Goal: Task Accomplishment & Management: Manage account settings

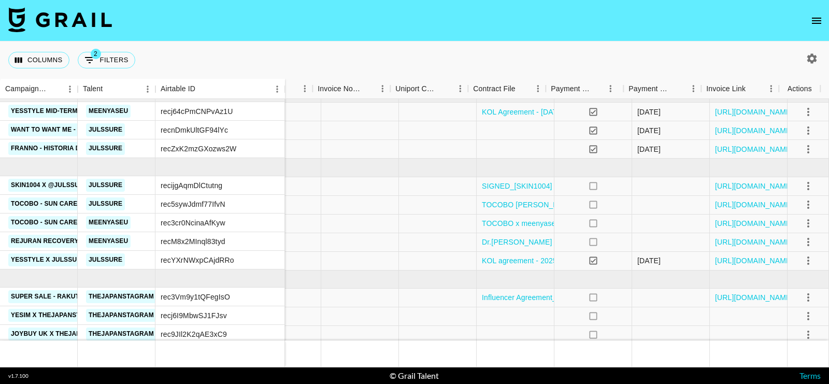
scroll to position [0, 1171]
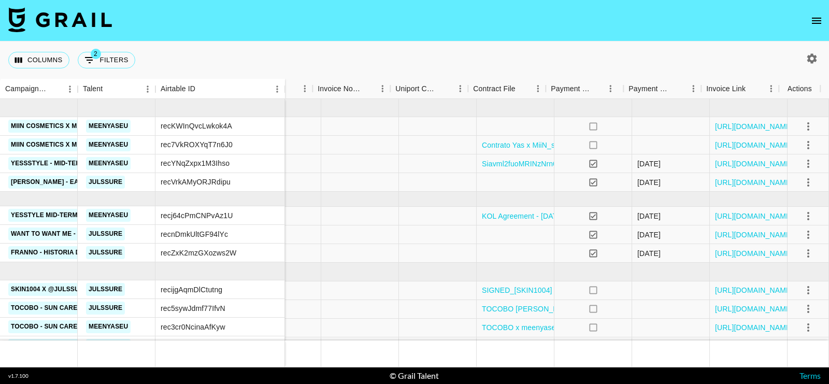
click at [819, 18] on icon "open drawer" at bounding box center [815, 21] width 9 height 6
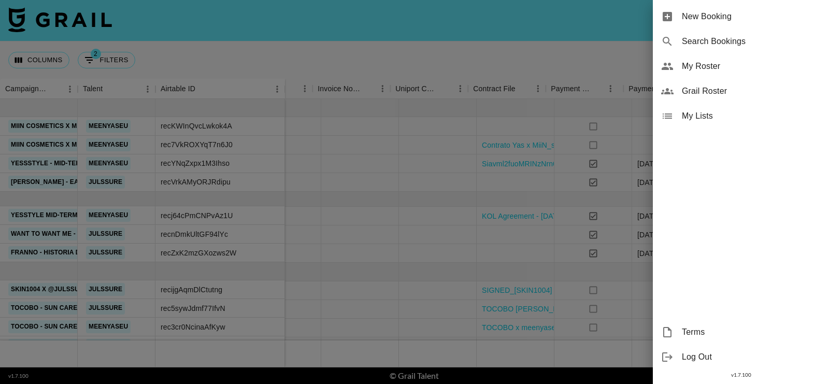
click at [719, 115] on span "My Lists" at bounding box center [751, 116] width 139 height 12
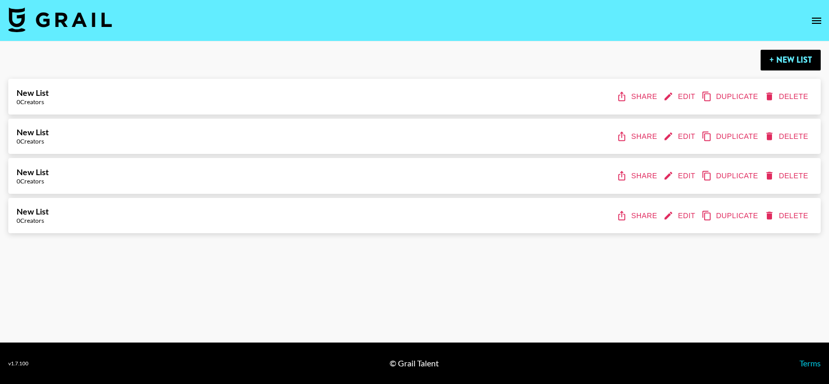
click at [783, 224] on button "Delete" at bounding box center [787, 215] width 50 height 19
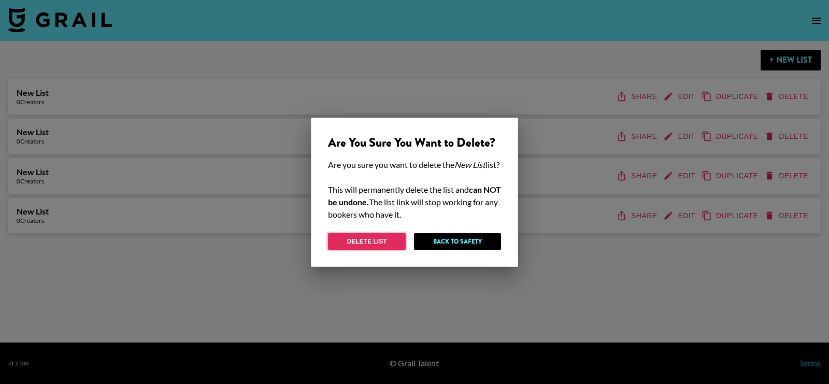
click at [390, 247] on button "Delete List" at bounding box center [367, 241] width 78 height 17
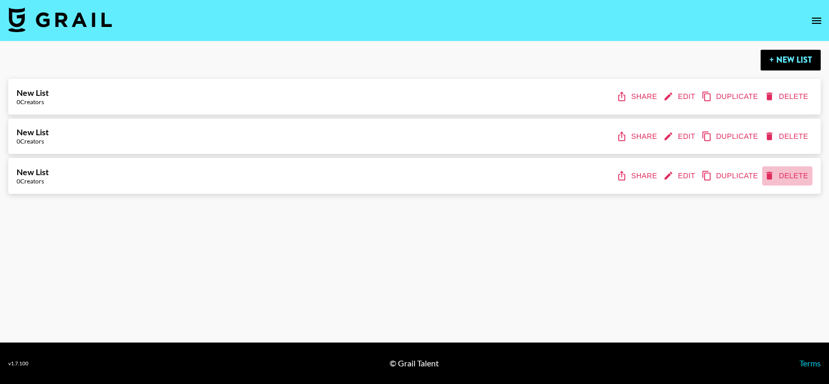
click at [787, 172] on button "Delete" at bounding box center [787, 175] width 50 height 19
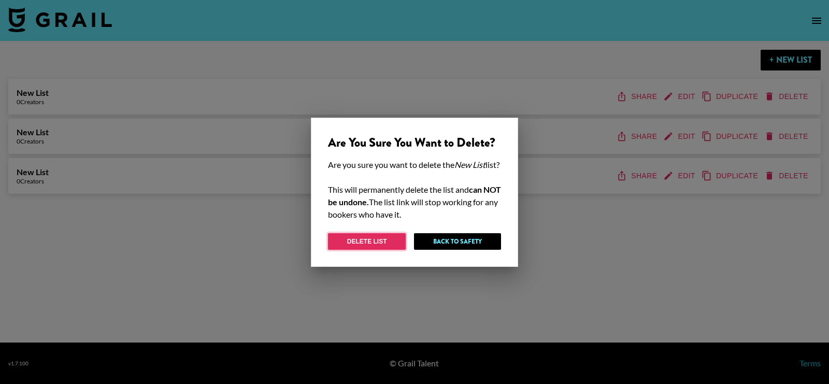
click at [367, 250] on button "Delete List" at bounding box center [367, 241] width 78 height 17
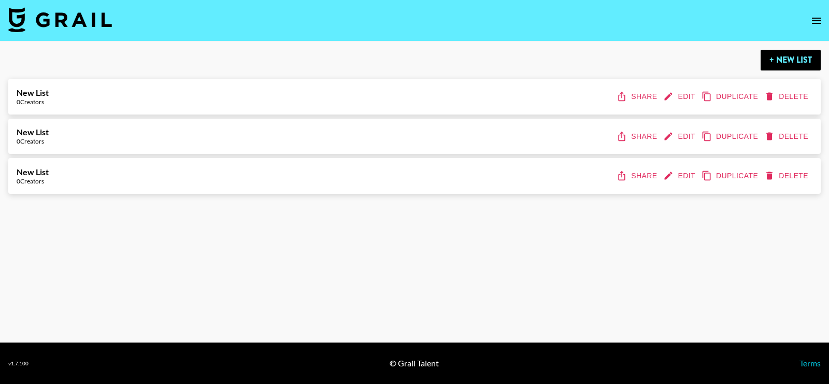
click at [782, 136] on button "Delete" at bounding box center [787, 136] width 50 height 19
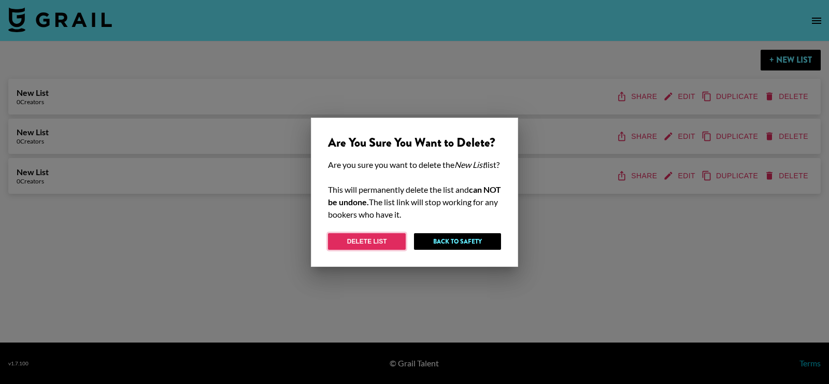
click at [389, 250] on button "Delete List" at bounding box center [367, 241] width 78 height 17
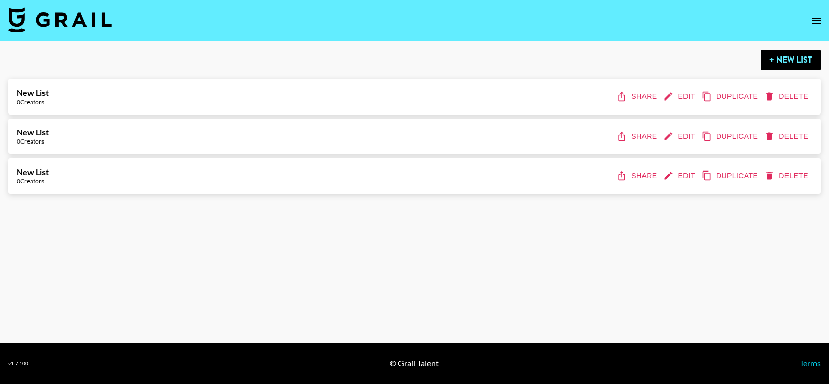
click at [778, 173] on button "Delete" at bounding box center [787, 175] width 50 height 19
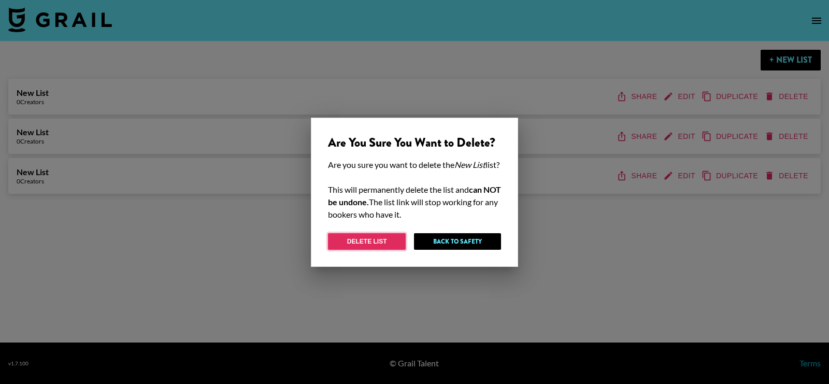
click at [371, 242] on button "Delete List" at bounding box center [367, 241] width 78 height 17
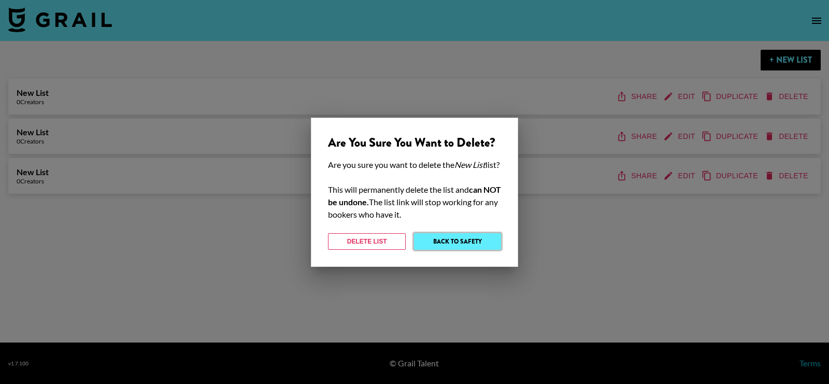
click at [429, 248] on button "Back to Safety" at bounding box center [457, 241] width 87 height 17
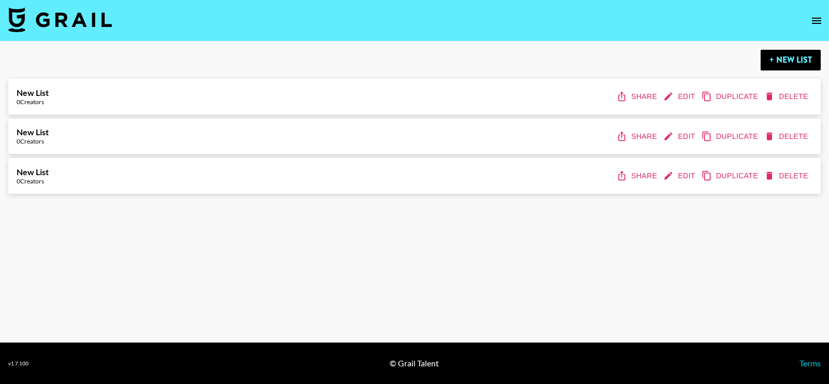
click at [680, 97] on button "Edit" at bounding box center [680, 96] width 38 height 19
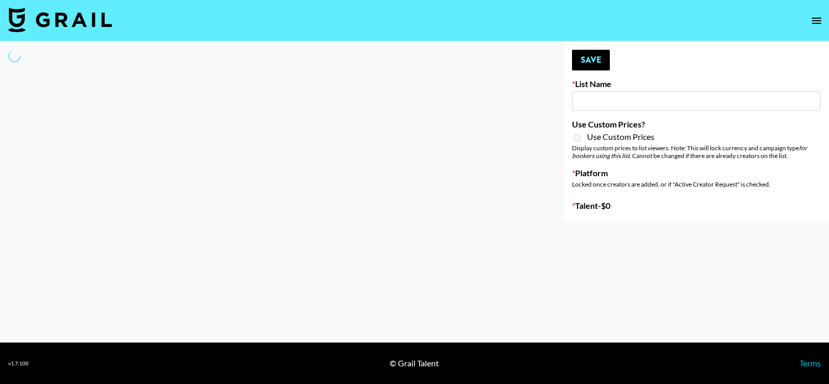
type input "New List"
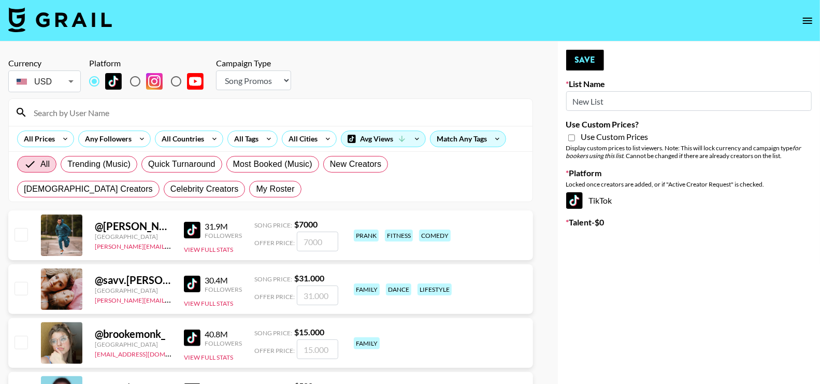
click at [251, 80] on select "Choose Type... Song Promos Brand Promos" at bounding box center [253, 80] width 75 height 20
select select "Brand"
click at [216, 70] on select "Choose Type... Song Promos Brand Promos" at bounding box center [253, 80] width 75 height 20
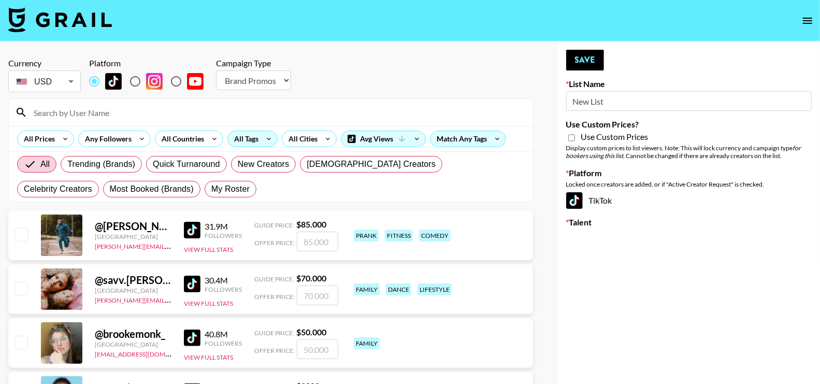
click at [244, 138] on div "All Tags" at bounding box center [244, 139] width 33 height 16
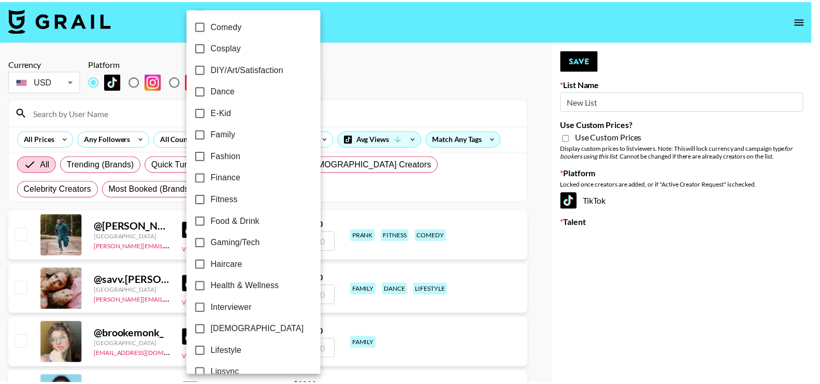
scroll to position [199, 0]
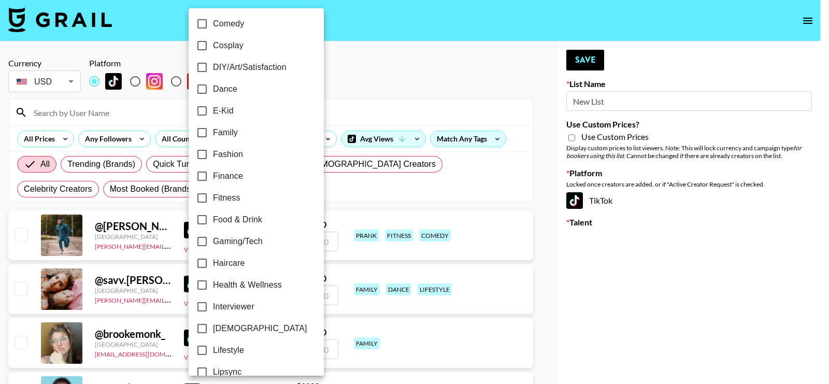
click at [244, 220] on span "Food & Drink" at bounding box center [237, 219] width 49 height 12
click at [213, 220] on input "Food & Drink" at bounding box center [202, 220] width 22 height 22
checkbox input "true"
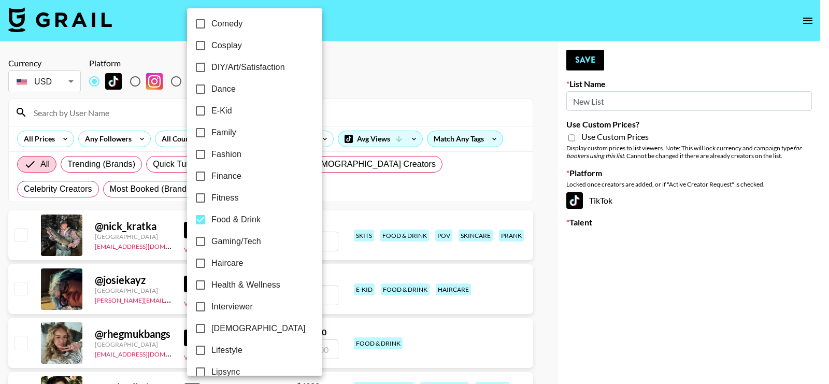
click at [357, 195] on div at bounding box center [414, 192] width 829 height 384
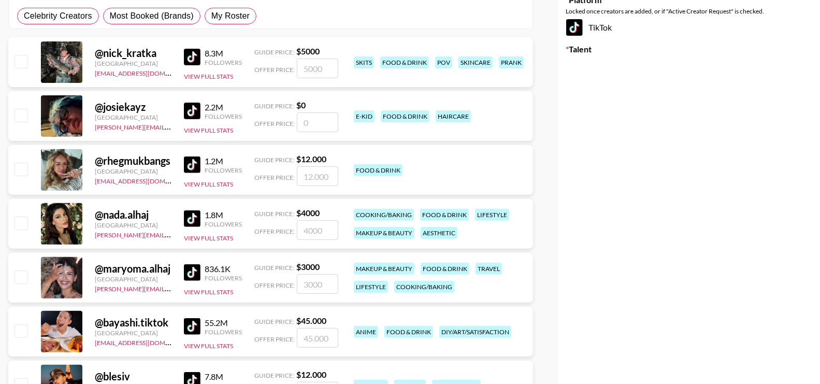
scroll to position [169, 0]
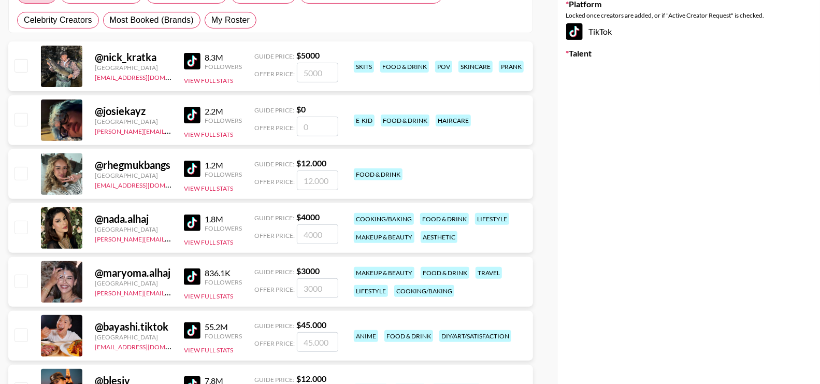
click at [194, 61] on img at bounding box center [192, 61] width 17 height 17
click at [192, 114] on img at bounding box center [192, 115] width 17 height 17
click at [191, 171] on img at bounding box center [192, 169] width 17 height 17
click at [190, 223] on img at bounding box center [192, 222] width 17 height 17
click at [192, 278] on img at bounding box center [192, 276] width 17 height 17
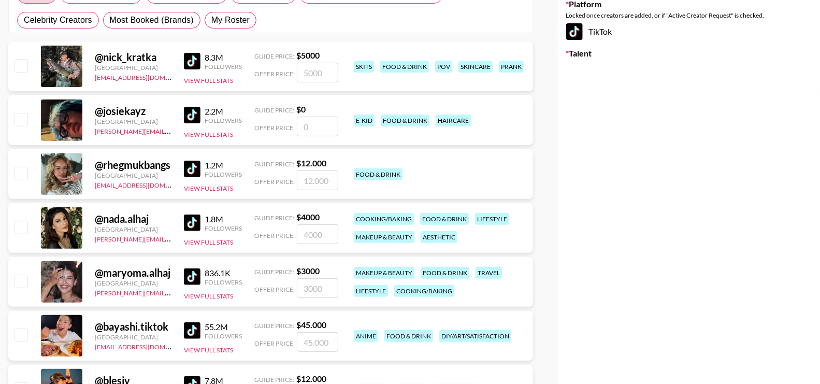
click at [190, 333] on img at bounding box center [192, 330] width 17 height 17
click at [21, 61] on input "checkbox" at bounding box center [21, 65] width 12 height 12
checkbox input "true"
type input "5000"
click at [23, 223] on input "checkbox" at bounding box center [21, 227] width 12 height 12
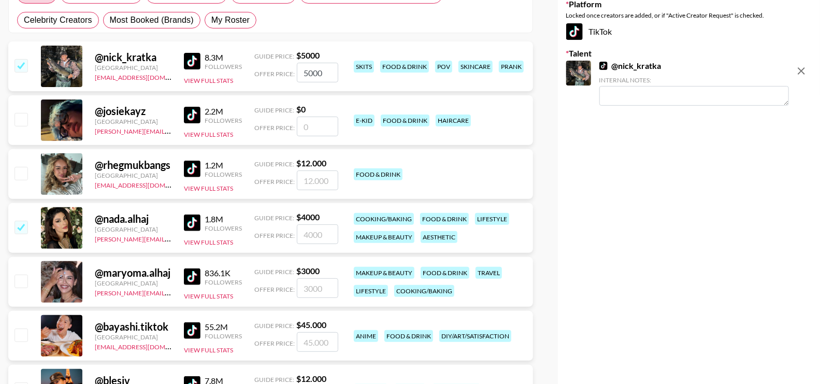
checkbox input "true"
type input "4000"
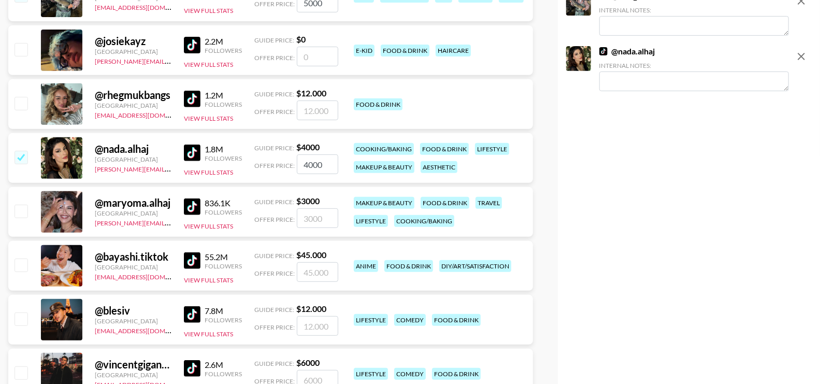
scroll to position [242, 0]
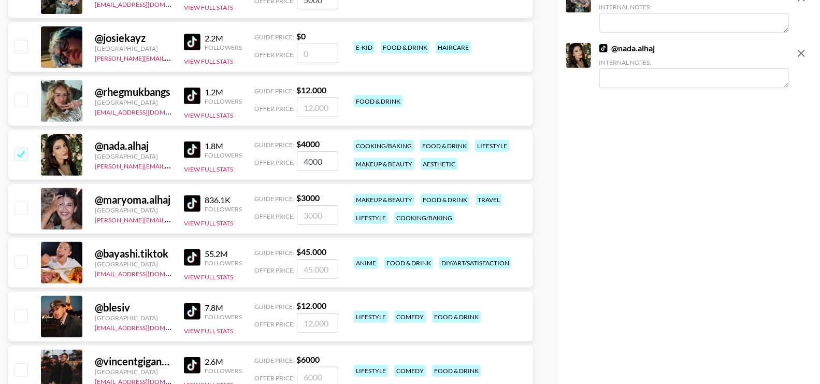
click at [19, 101] on input "checkbox" at bounding box center [21, 100] width 12 height 12
checkbox input "true"
type input "12000"
click at [21, 203] on input "checkbox" at bounding box center [21, 207] width 12 height 12
checkbox input "true"
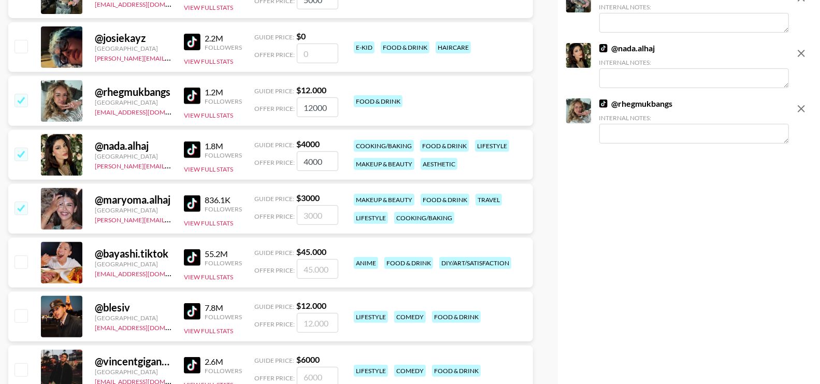
type input "3000"
click at [21, 258] on input "checkbox" at bounding box center [21, 261] width 12 height 12
checkbox input "true"
type input "45000"
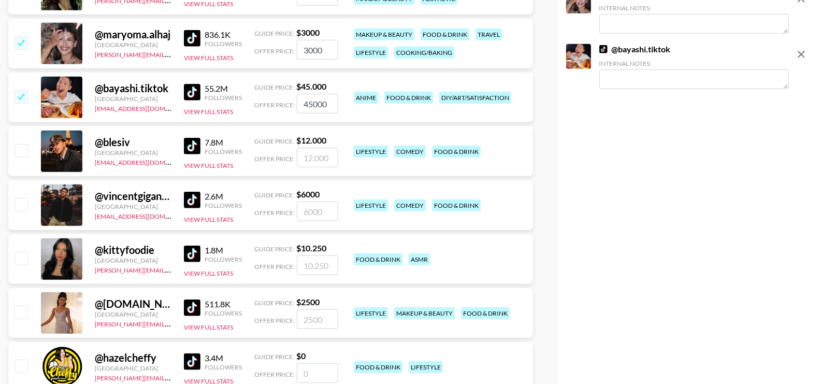
scroll to position [409, 0]
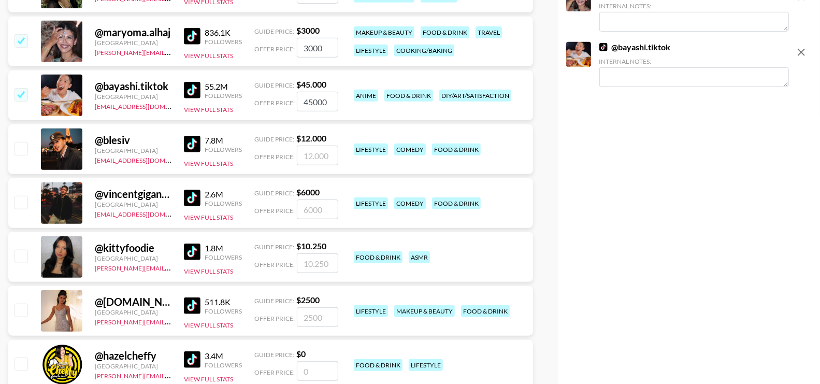
click at [188, 140] on img at bounding box center [192, 144] width 17 height 17
click at [190, 196] on img at bounding box center [192, 198] width 17 height 17
click at [190, 254] on img at bounding box center [192, 251] width 17 height 17
click at [189, 305] on img at bounding box center [192, 305] width 17 height 17
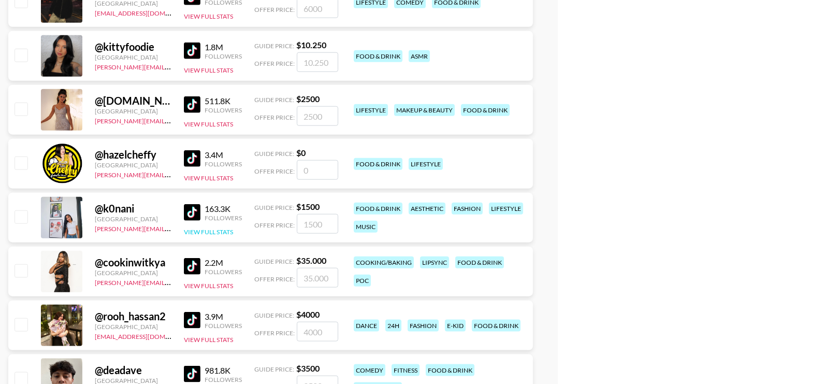
scroll to position [613, 0]
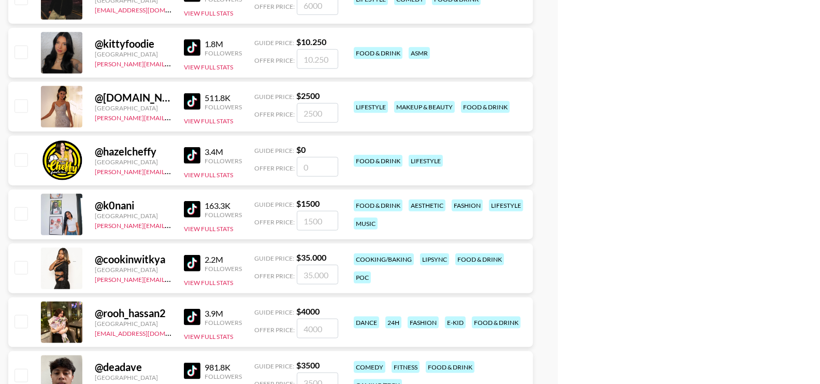
click at [192, 154] on img at bounding box center [192, 155] width 17 height 17
click at [25, 159] on input "checkbox" at bounding box center [21, 159] width 12 height 12
checkbox input "false"
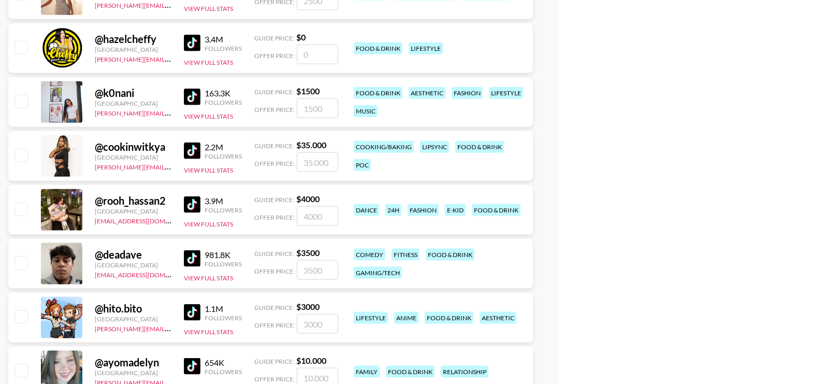
scroll to position [727, 0]
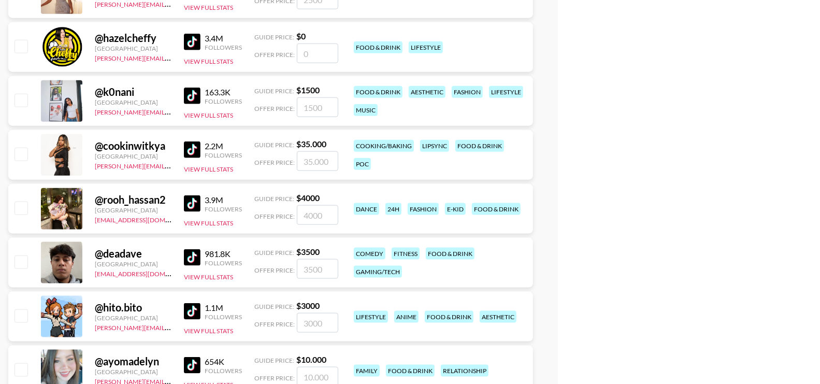
click at [198, 95] on img at bounding box center [192, 96] width 17 height 17
click at [197, 149] on img at bounding box center [192, 149] width 17 height 17
click at [196, 202] on img at bounding box center [192, 203] width 17 height 17
click at [194, 253] on img at bounding box center [192, 257] width 17 height 17
click at [194, 313] on img at bounding box center [192, 311] width 17 height 17
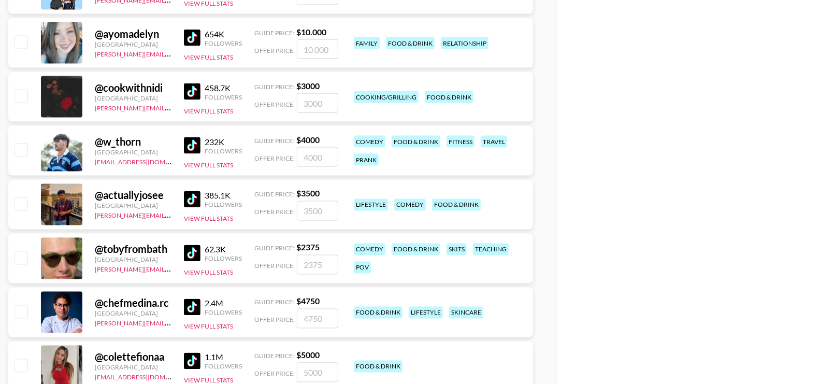
scroll to position [1059, 0]
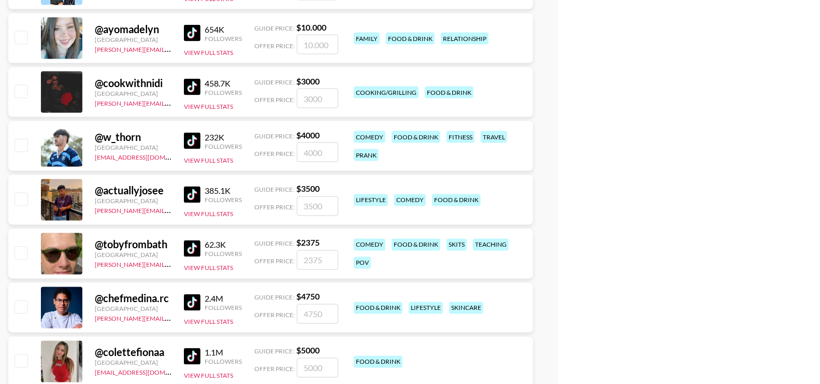
click at [194, 27] on img at bounding box center [192, 33] width 17 height 17
click at [195, 83] on img at bounding box center [192, 87] width 17 height 17
click at [193, 142] on img at bounding box center [192, 141] width 17 height 17
click at [194, 191] on img at bounding box center [192, 194] width 17 height 17
click at [195, 249] on img at bounding box center [192, 248] width 17 height 17
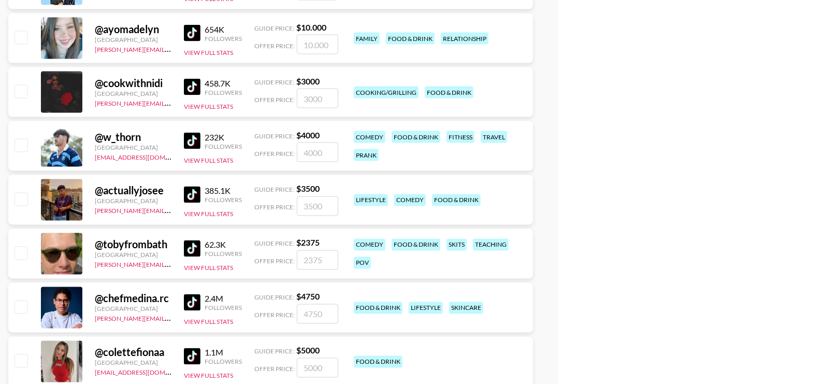
click at [193, 297] on img at bounding box center [192, 302] width 17 height 17
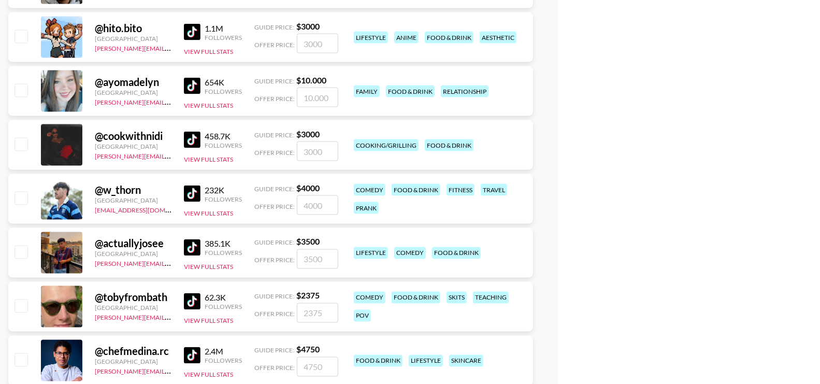
scroll to position [1002, 0]
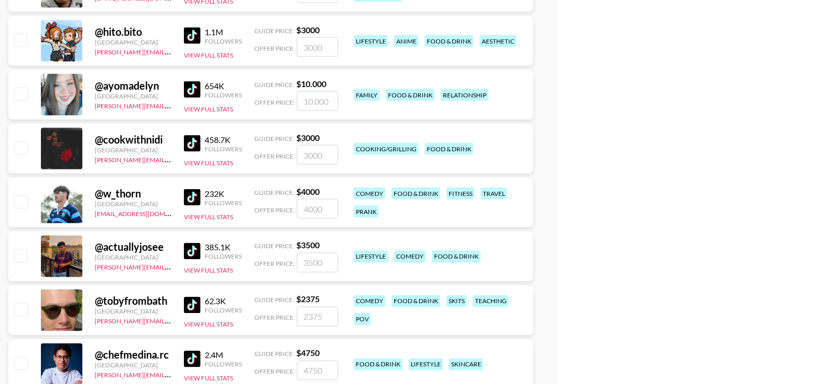
click at [26, 143] on input "checkbox" at bounding box center [21, 147] width 12 height 12
checkbox input "true"
type input "3000"
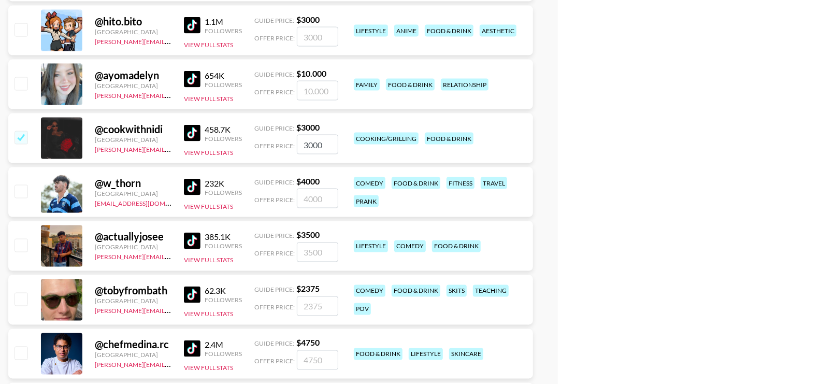
click at [23, 353] on input "checkbox" at bounding box center [21, 352] width 12 height 12
checkbox input "true"
type input "4750"
click at [20, 83] on input "checkbox" at bounding box center [21, 83] width 12 height 12
checkbox input "true"
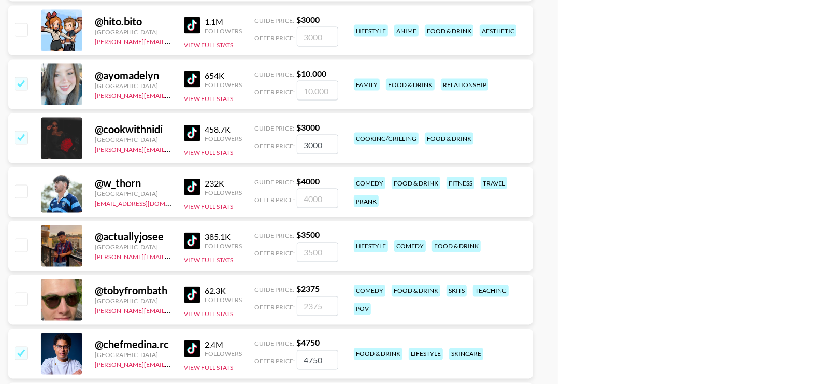
type input "10000"
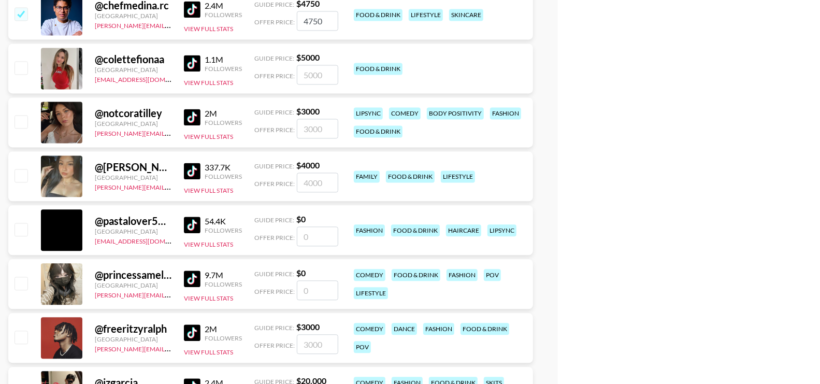
scroll to position [1366, 0]
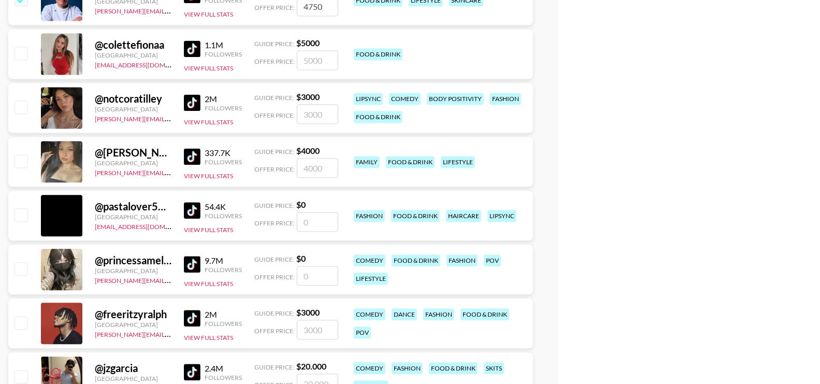
click at [194, 46] on img at bounding box center [192, 48] width 17 height 17
click at [191, 101] on img at bounding box center [192, 102] width 17 height 17
click at [192, 152] on img at bounding box center [192, 156] width 17 height 17
click at [191, 210] on img at bounding box center [192, 210] width 17 height 17
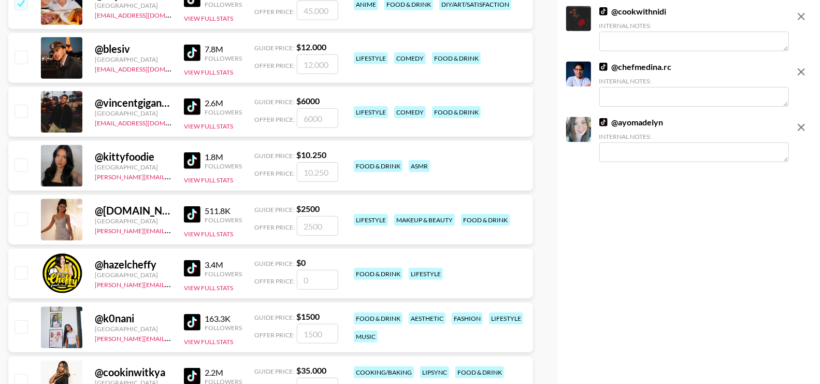
scroll to position [0, 0]
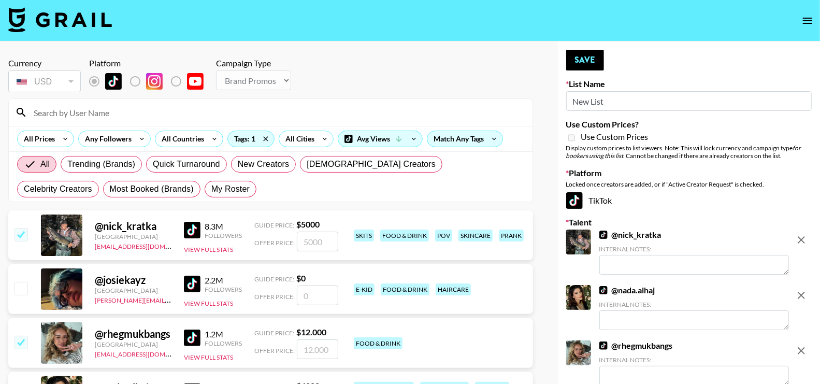
click at [93, 113] on input at bounding box center [276, 112] width 499 height 17
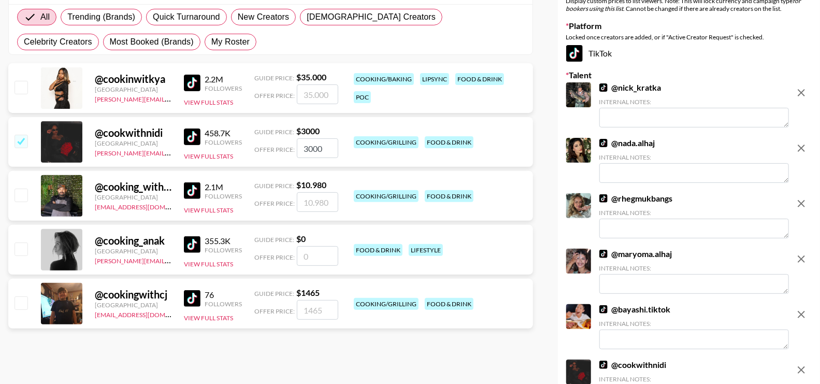
scroll to position [148, 0]
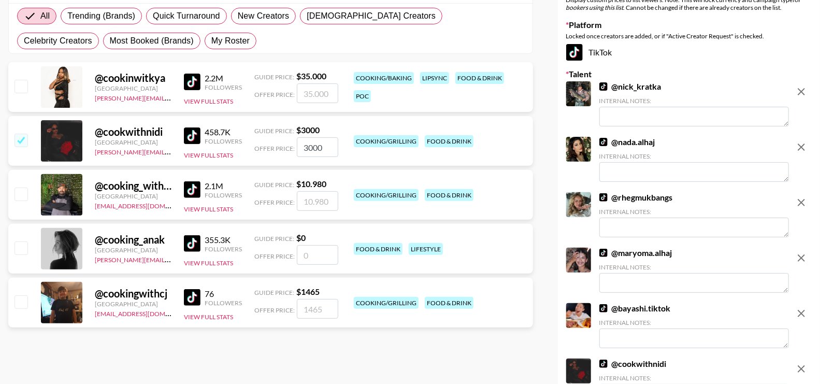
type input "cook"
click at [20, 84] on input "checkbox" at bounding box center [21, 86] width 12 height 12
checkbox input "true"
type input "35000"
click at [197, 187] on img at bounding box center [192, 189] width 17 height 17
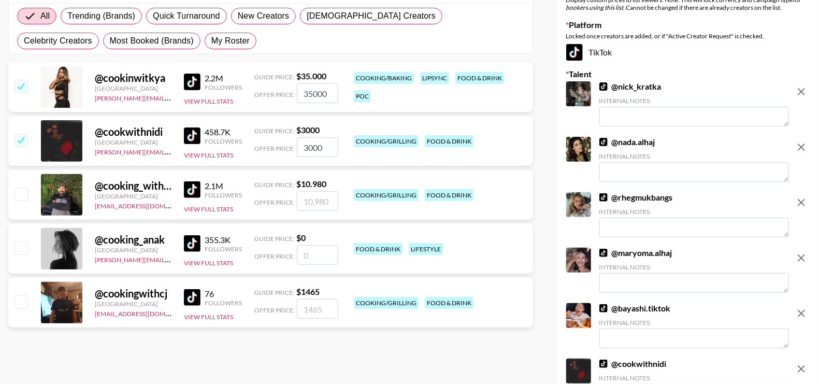
click at [192, 235] on img at bounding box center [192, 243] width 17 height 17
drag, startPoint x: 104, startPoint y: 185, endPoint x: 146, endPoint y: 185, distance: 41.9
click at [146, 185] on div "@ cooking_with_fire" at bounding box center [133, 185] width 77 height 13
click at [215, 210] on button "View Full Stats" at bounding box center [208, 209] width 49 height 8
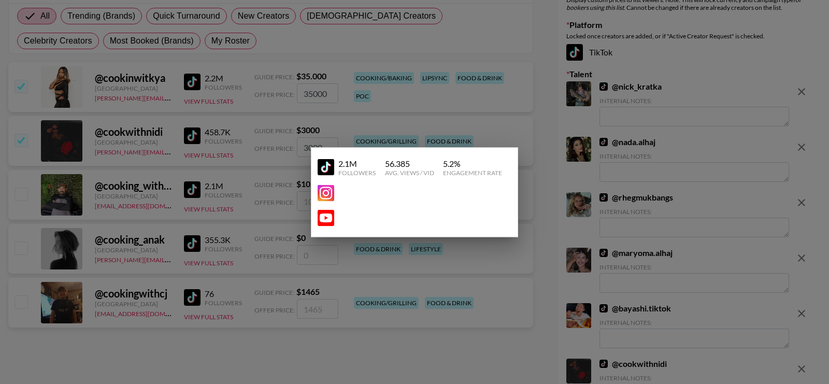
click at [214, 210] on div at bounding box center [414, 192] width 829 height 384
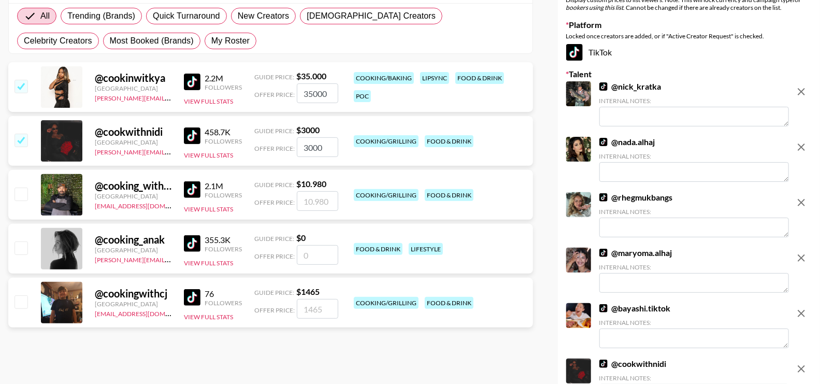
click at [19, 195] on input "checkbox" at bounding box center [21, 193] width 12 height 12
checkbox input "true"
type input "10980"
click at [186, 77] on img at bounding box center [192, 82] width 17 height 17
click at [26, 244] on input "checkbox" at bounding box center [21, 247] width 12 height 12
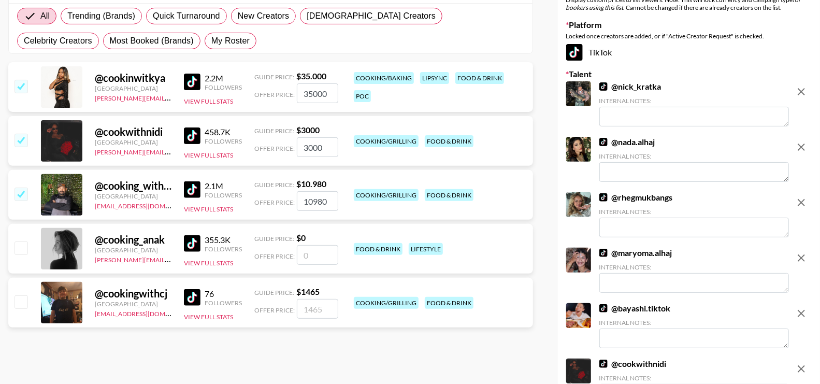
checkbox input "false"
click at [24, 86] on input "checkbox" at bounding box center [21, 86] width 12 height 12
checkbox input "false"
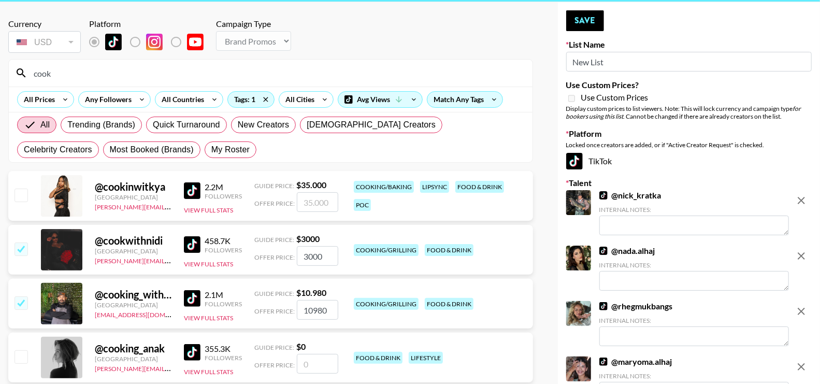
scroll to position [0, 0]
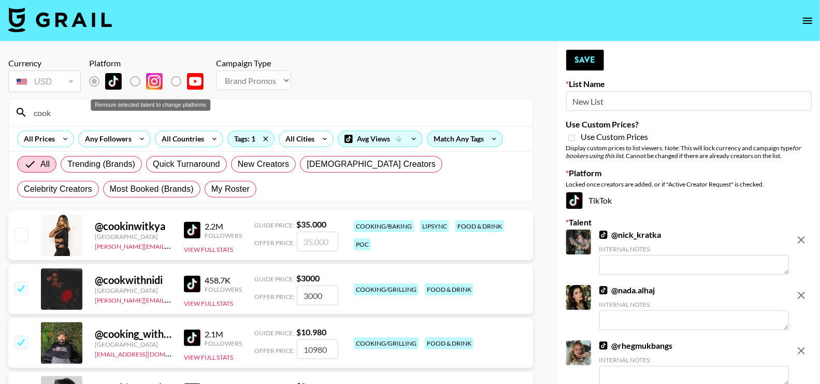
click at [136, 78] on label "Remove selected talent to change platforms" at bounding box center [143, 81] width 38 height 22
click at [609, 104] on input "New List" at bounding box center [688, 101] width 245 height 20
click at [79, 110] on input "cook" at bounding box center [276, 112] width 499 height 17
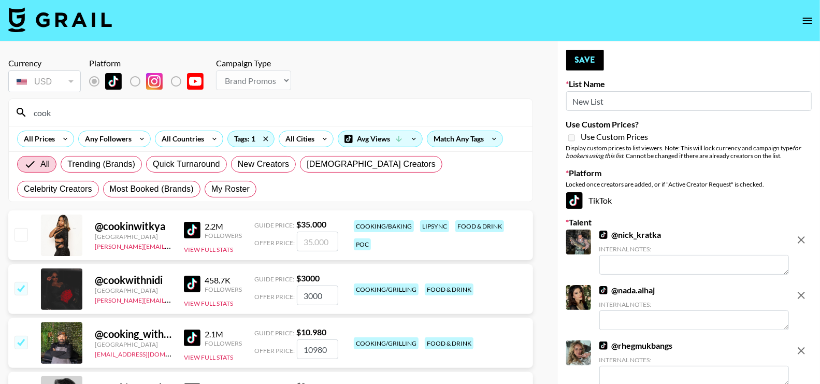
click at [79, 110] on input "cook" at bounding box center [276, 112] width 499 height 17
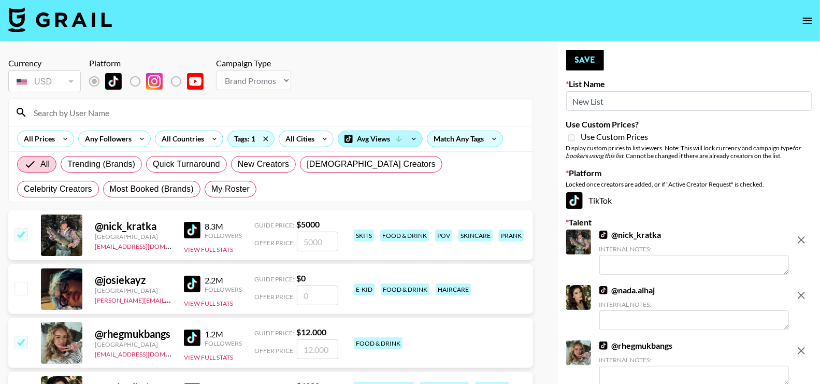
click at [383, 138] on div "Avg Views" at bounding box center [380, 139] width 84 height 16
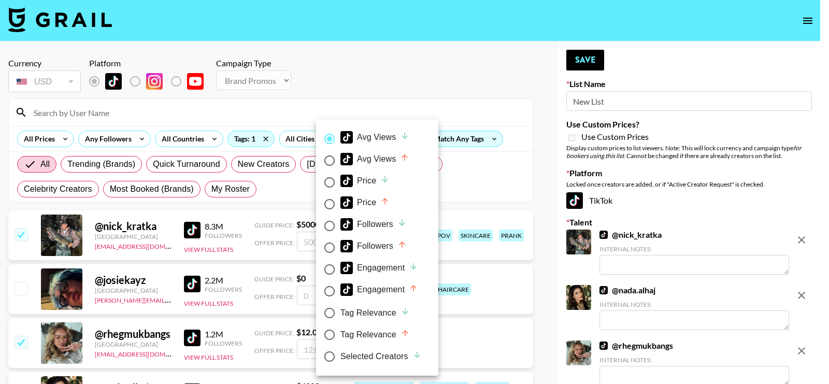
click at [359, 83] on div at bounding box center [414, 192] width 829 height 384
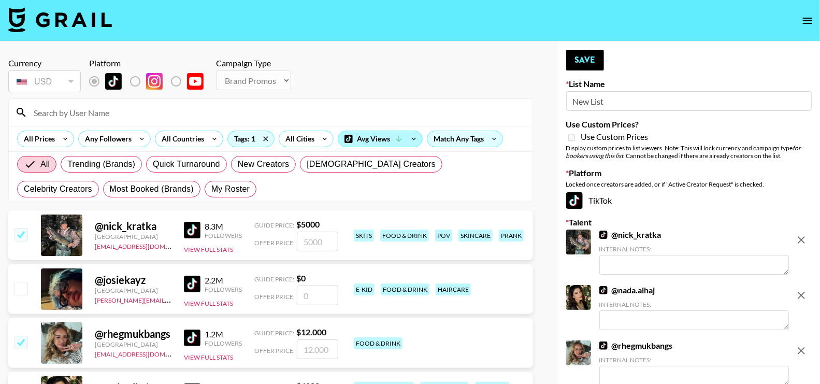
click at [366, 141] on div "Avg Views" at bounding box center [380, 139] width 84 height 16
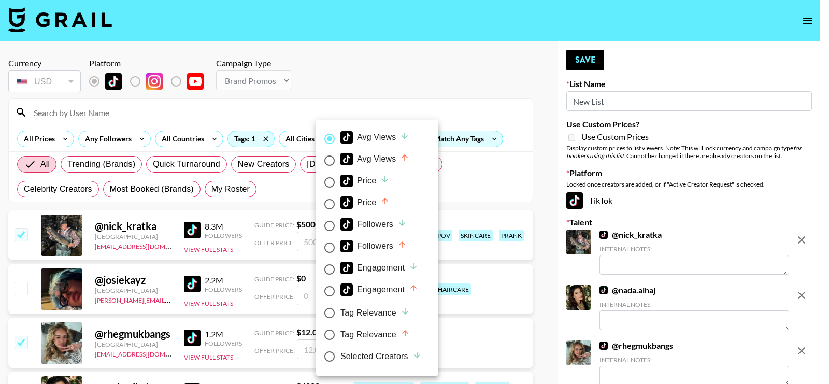
click at [365, 225] on div "Followers" at bounding box center [373, 224] width 66 height 12
click at [340, 225] on input "Followers" at bounding box center [329, 226] width 22 height 22
radio input "true"
radio input "false"
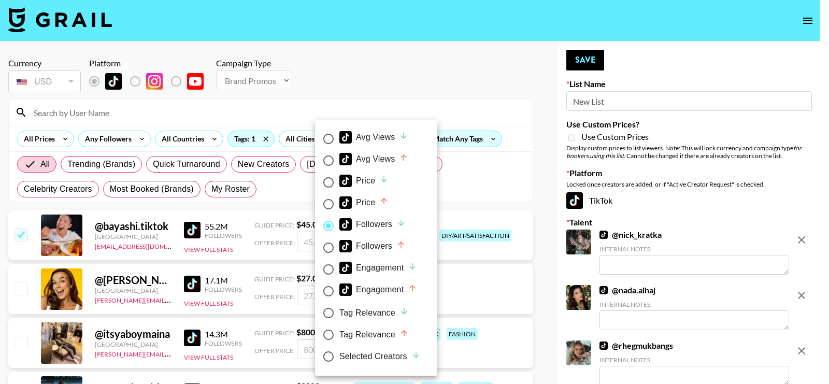
click at [267, 199] on div at bounding box center [414, 192] width 829 height 384
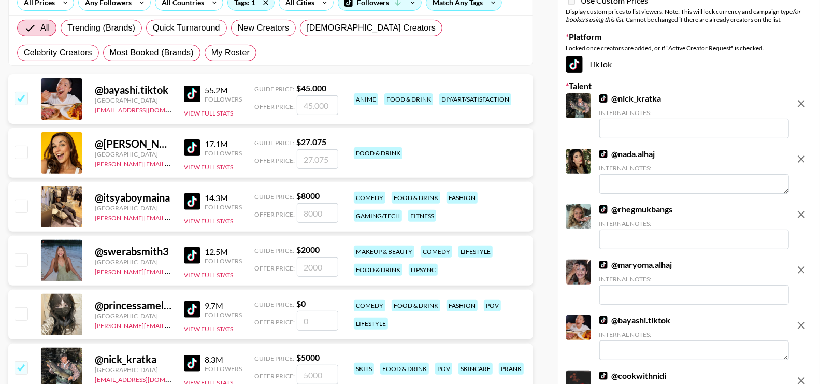
scroll to position [170, 0]
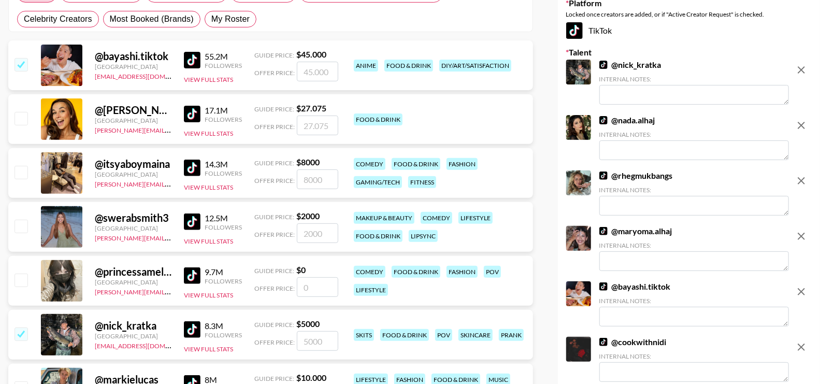
click at [190, 111] on img at bounding box center [192, 114] width 17 height 17
click at [187, 165] on img at bounding box center [192, 168] width 17 height 17
click at [192, 219] on img at bounding box center [192, 221] width 17 height 17
click at [192, 277] on img at bounding box center [192, 275] width 17 height 17
click at [189, 328] on img at bounding box center [192, 329] width 17 height 17
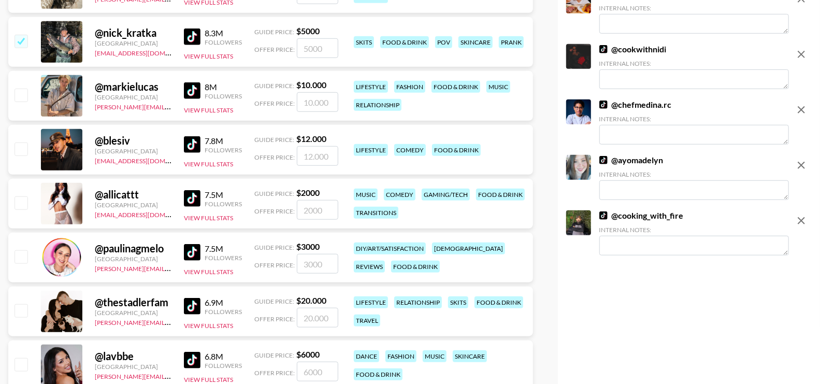
scroll to position [0, 0]
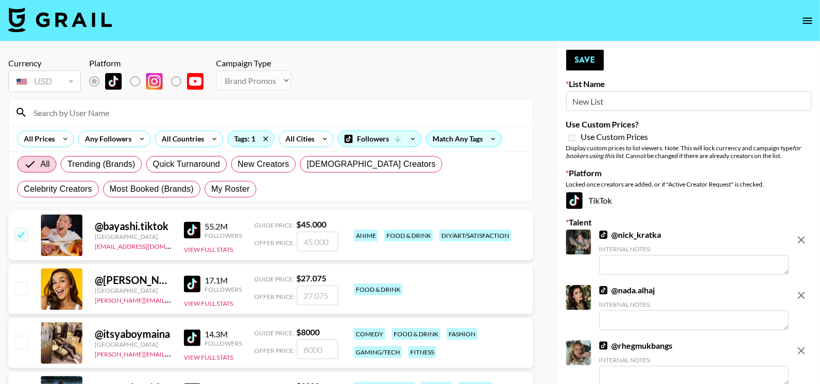
click at [75, 110] on input at bounding box center [276, 112] width 499 height 17
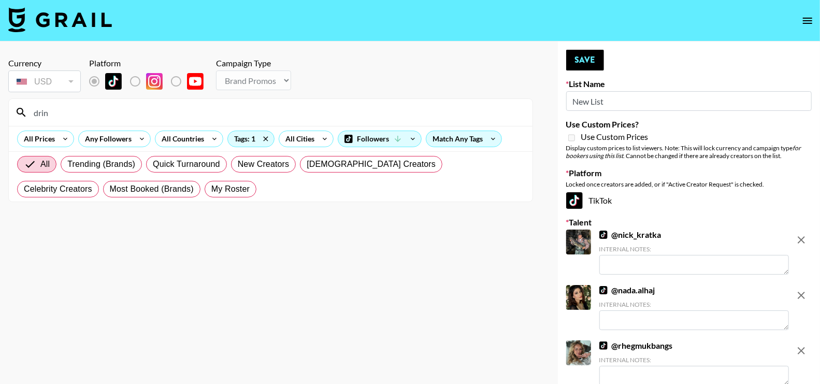
type input "drink"
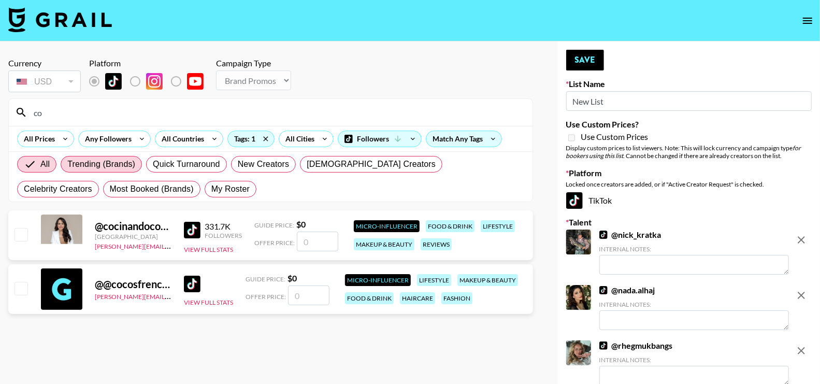
type input "c"
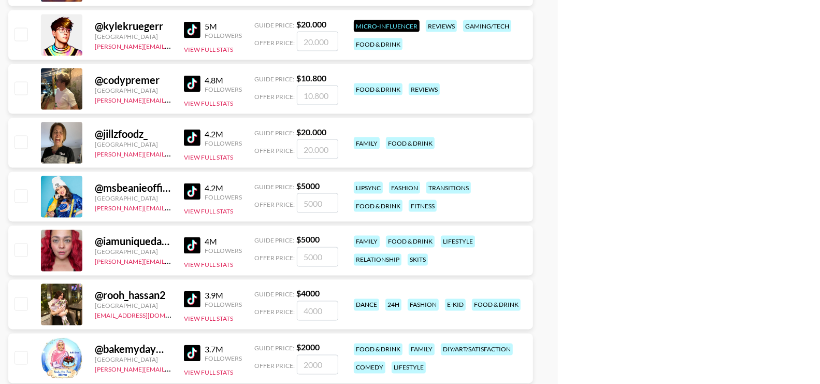
scroll to position [1011, 0]
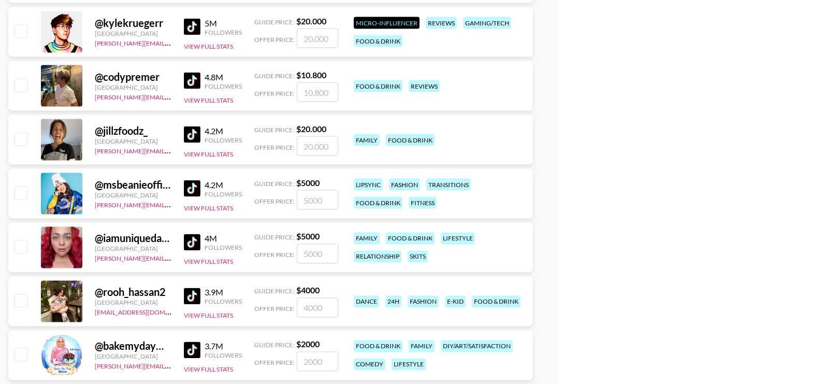
click at [193, 81] on img at bounding box center [192, 81] width 17 height 17
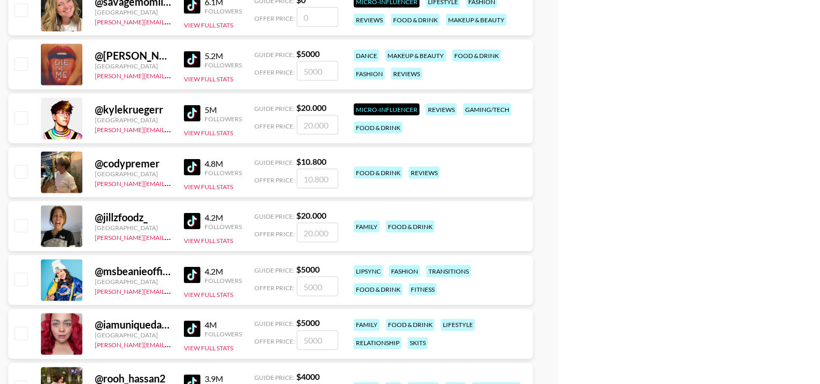
scroll to position [848, 0]
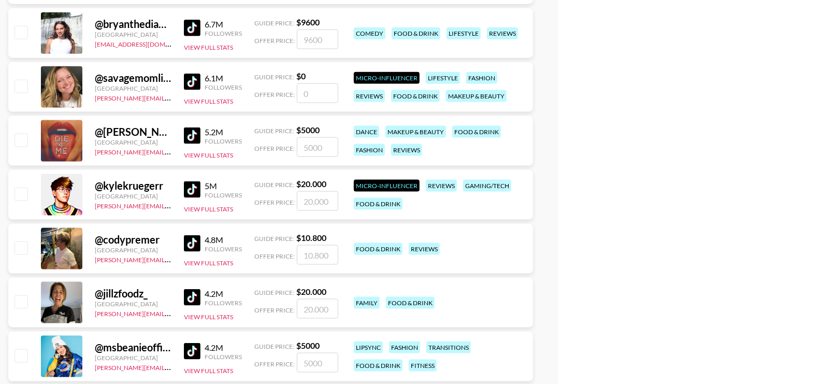
click at [190, 195] on img at bounding box center [192, 189] width 17 height 17
click at [193, 133] on img at bounding box center [192, 135] width 17 height 17
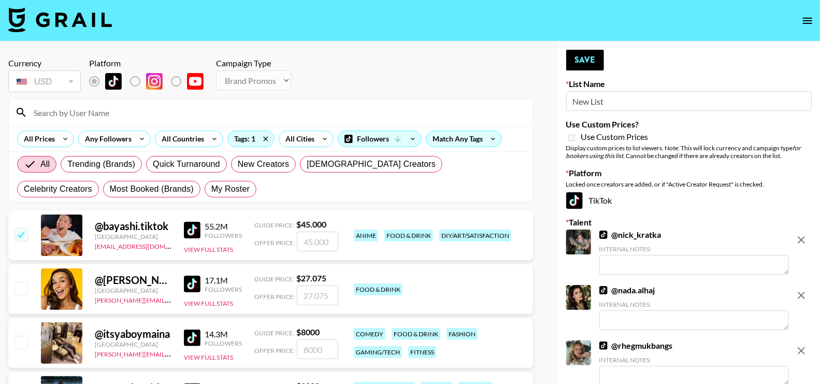
click at [65, 113] on input at bounding box center [276, 112] width 499 height 17
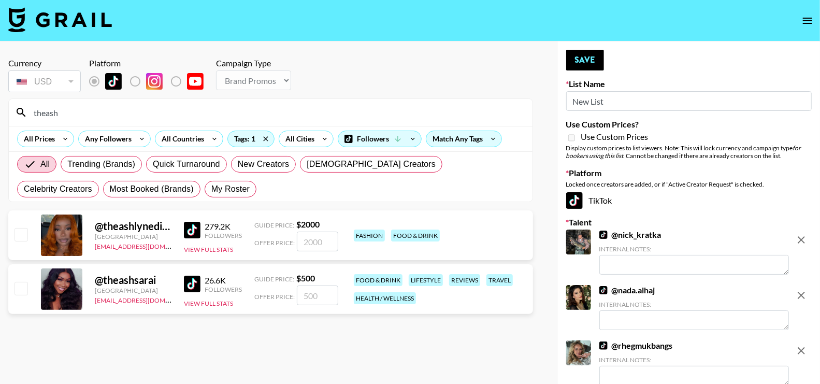
click at [193, 282] on img at bounding box center [192, 284] width 17 height 17
click at [119, 122] on div "theash" at bounding box center [271, 112] width 524 height 27
click at [119, 113] on input "theash" at bounding box center [276, 112] width 499 height 17
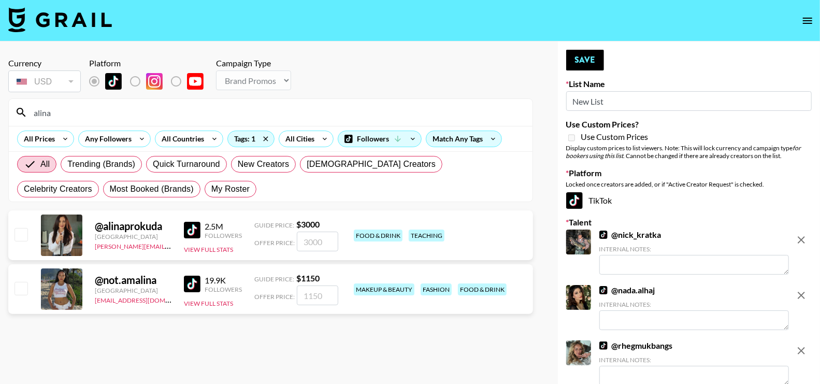
type input "alina"
click at [191, 226] on img at bounding box center [192, 230] width 17 height 17
click at [19, 238] on input "checkbox" at bounding box center [21, 234] width 12 height 12
checkbox input "true"
type input "3000"
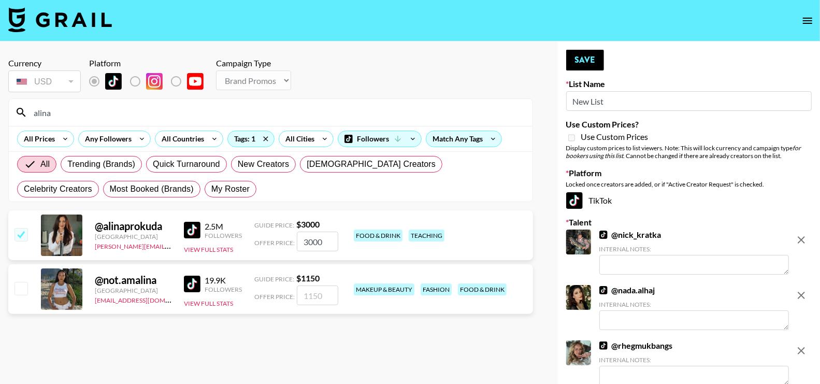
click at [595, 89] on div "List Name New List" at bounding box center [688, 95] width 245 height 32
click at [594, 95] on input "New List" at bounding box center [688, 101] width 245 height 20
type input "Food/Beverages - TIKTOK"
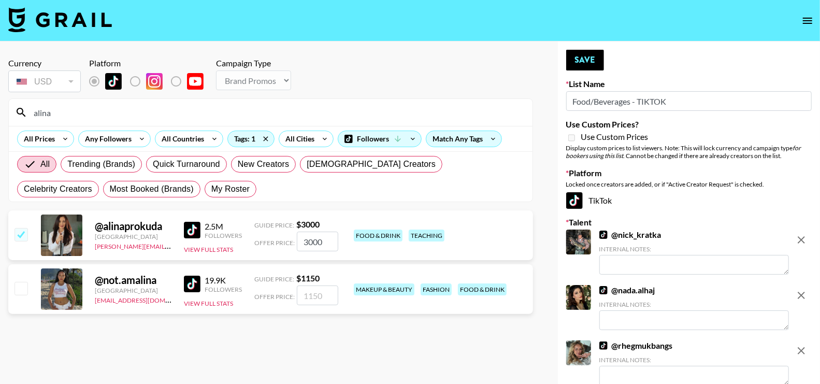
click at [590, 62] on button "Save" at bounding box center [585, 60] width 38 height 21
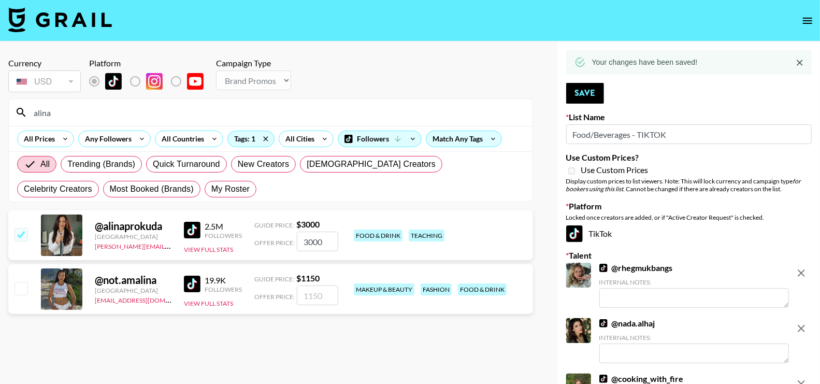
click at [802, 22] on icon "open drawer" at bounding box center [807, 21] width 12 height 12
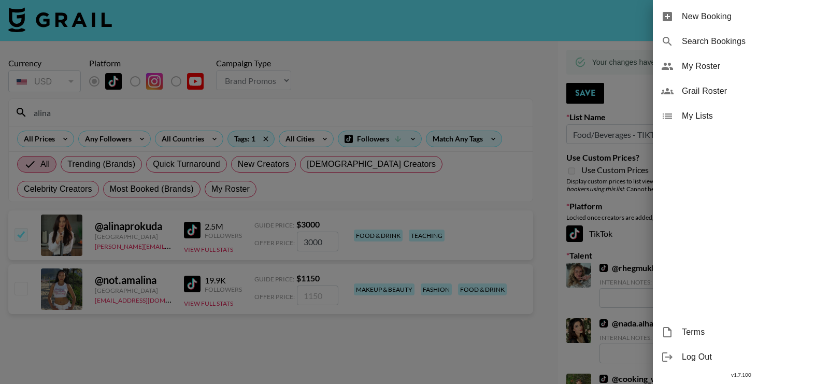
click at [78, 111] on div at bounding box center [414, 192] width 829 height 384
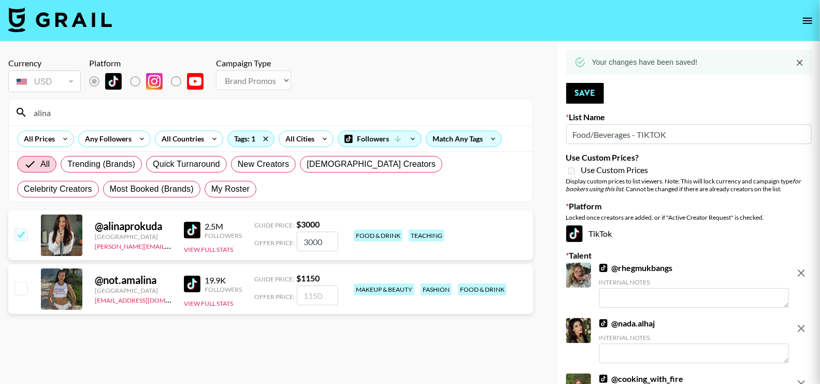
click at [78, 111] on div at bounding box center [410, 192] width 820 height 384
click at [78, 111] on input "alina" at bounding box center [276, 112] width 499 height 17
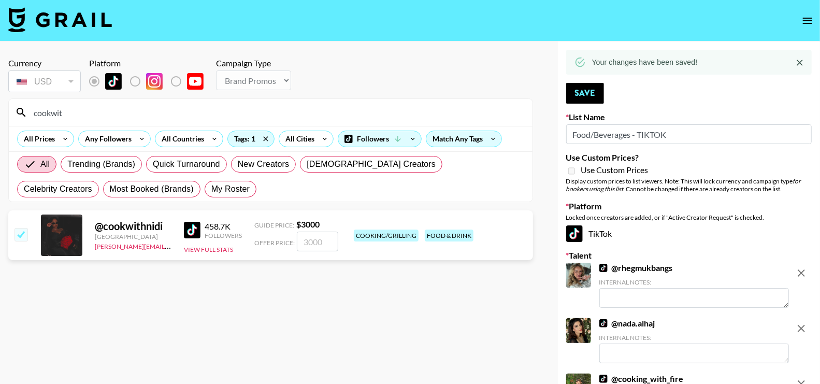
type input "cookwit"
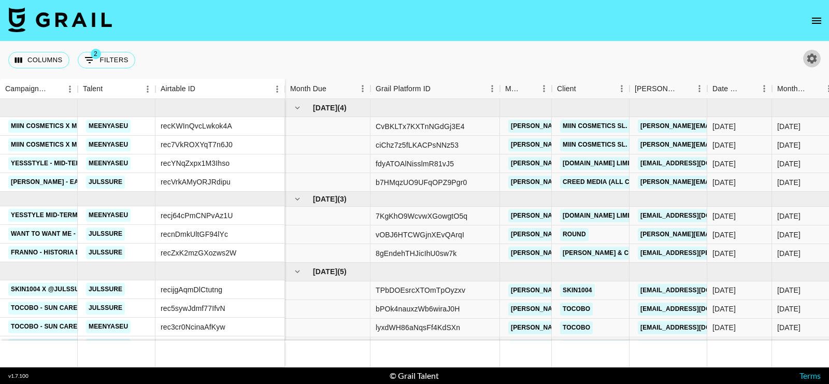
click at [811, 62] on icon "button" at bounding box center [812, 58] width 10 height 10
select select "[DATE]"
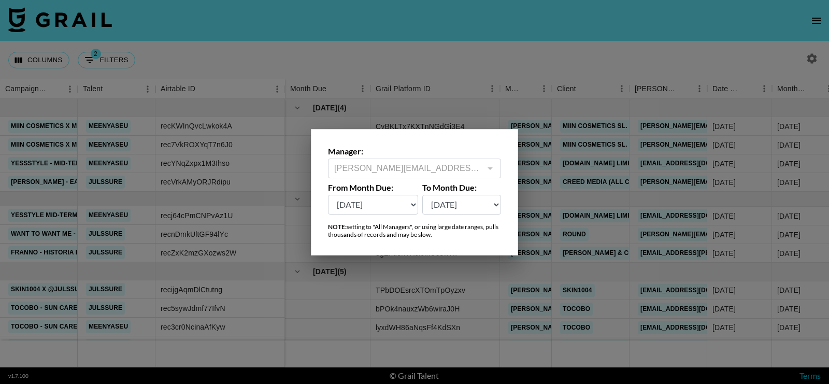
click at [498, 62] on div at bounding box center [414, 192] width 829 height 384
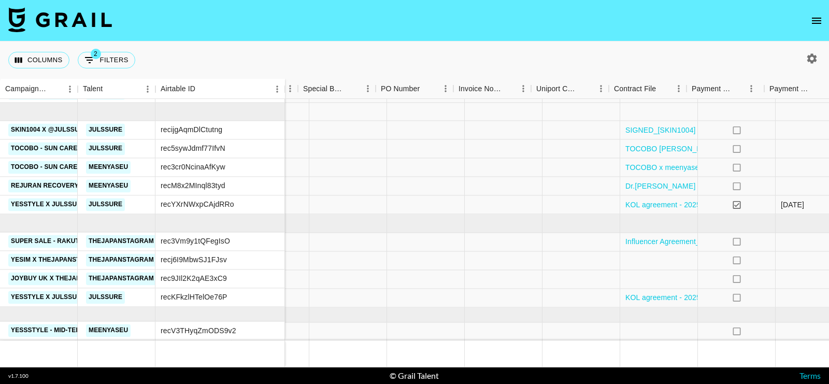
scroll to position [167, 1036]
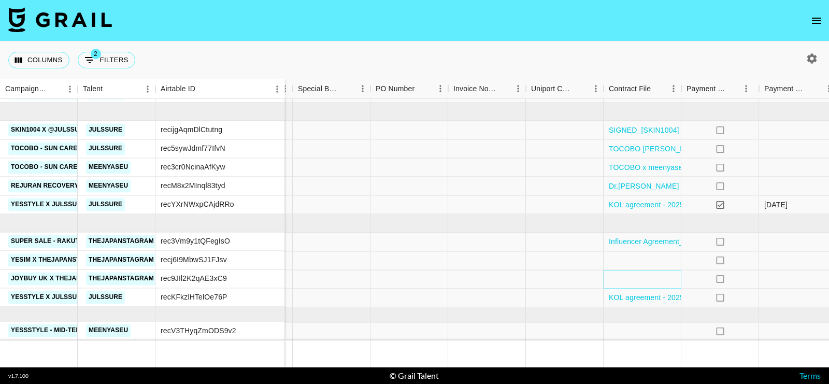
click at [623, 270] on div at bounding box center [642, 279] width 78 height 19
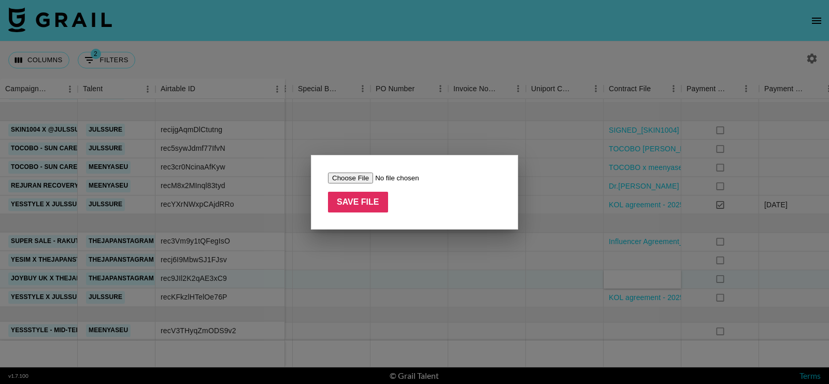
click at [374, 179] on input "file" at bounding box center [393, 177] width 131 height 11
type input "C:\fakepath\Contract - JOYBUY X thejapanstagram.pdf"
click at [372, 198] on input "Save File" at bounding box center [358, 202] width 60 height 21
